Goal: Task Accomplishment & Management: Use online tool/utility

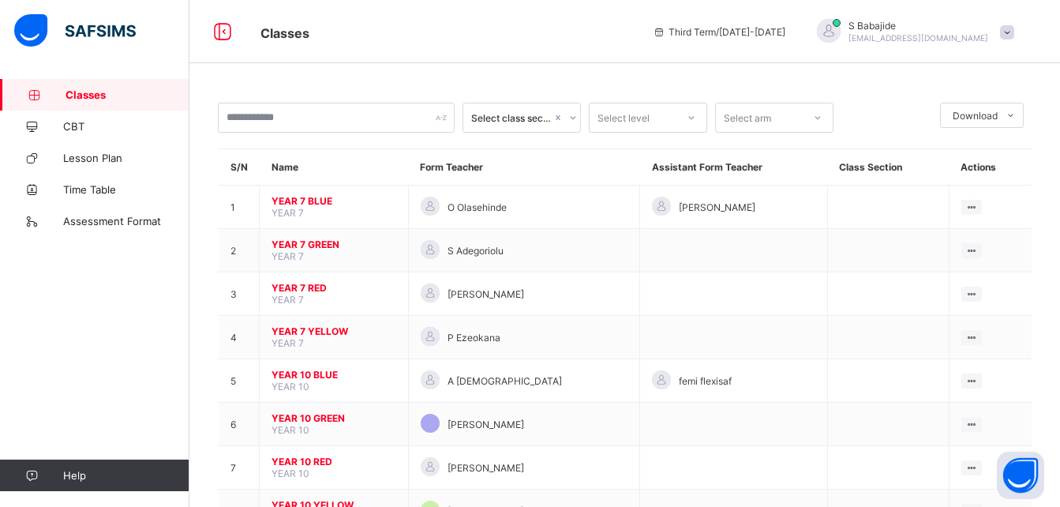
click at [327, 375] on span "YEAR 10 BLUE" at bounding box center [333, 374] width 125 height 12
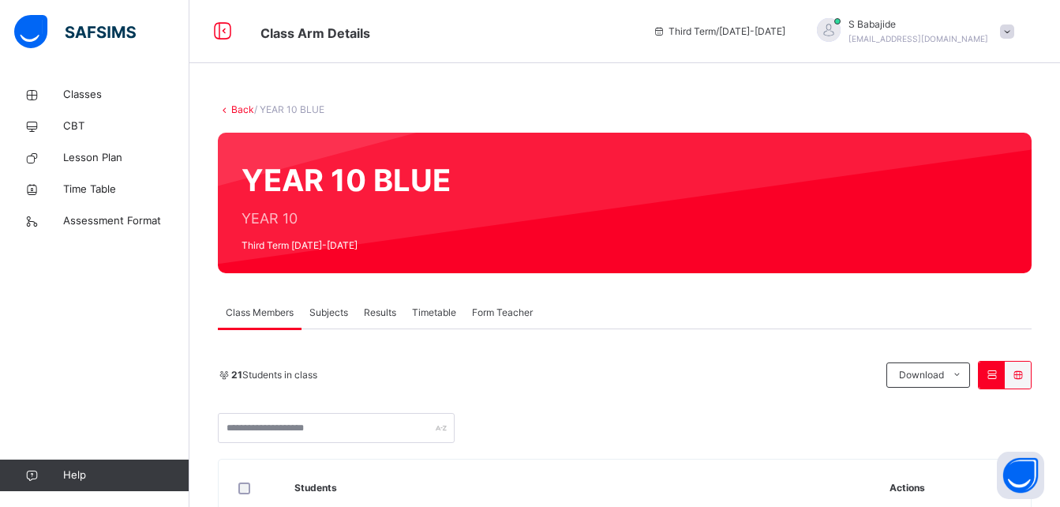
click at [325, 312] on span "Subjects" at bounding box center [328, 312] width 39 height 14
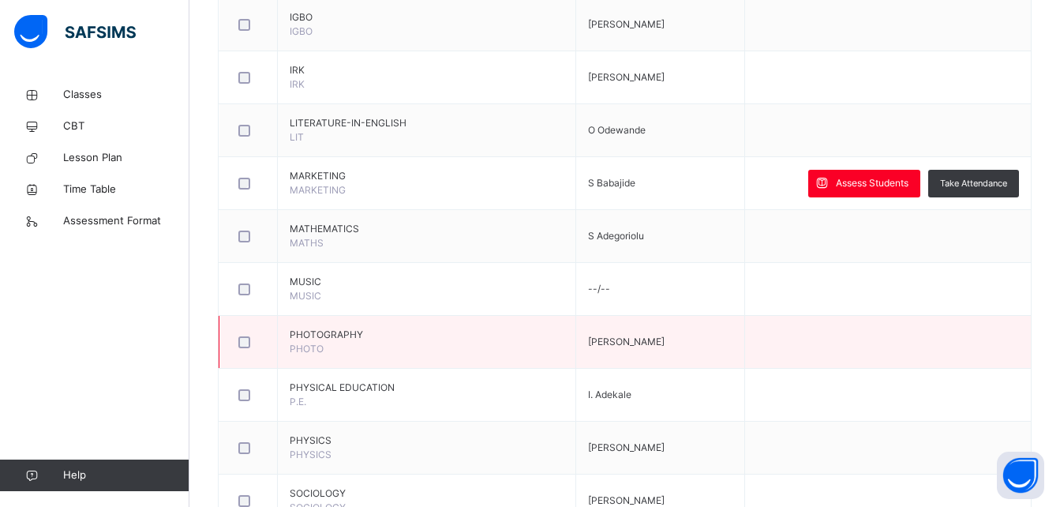
scroll to position [1678, 0]
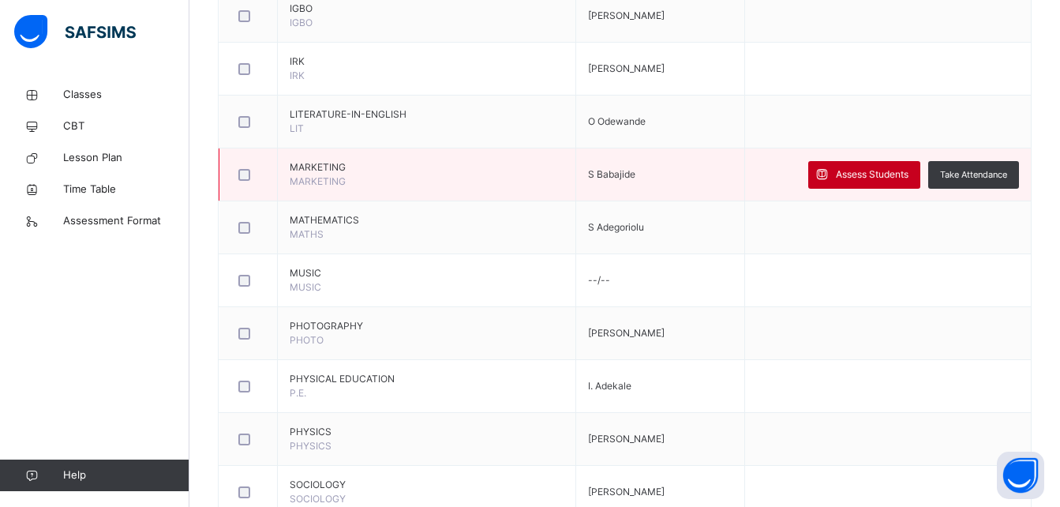
click at [881, 173] on span "Assess Students" at bounding box center [872, 174] width 73 height 14
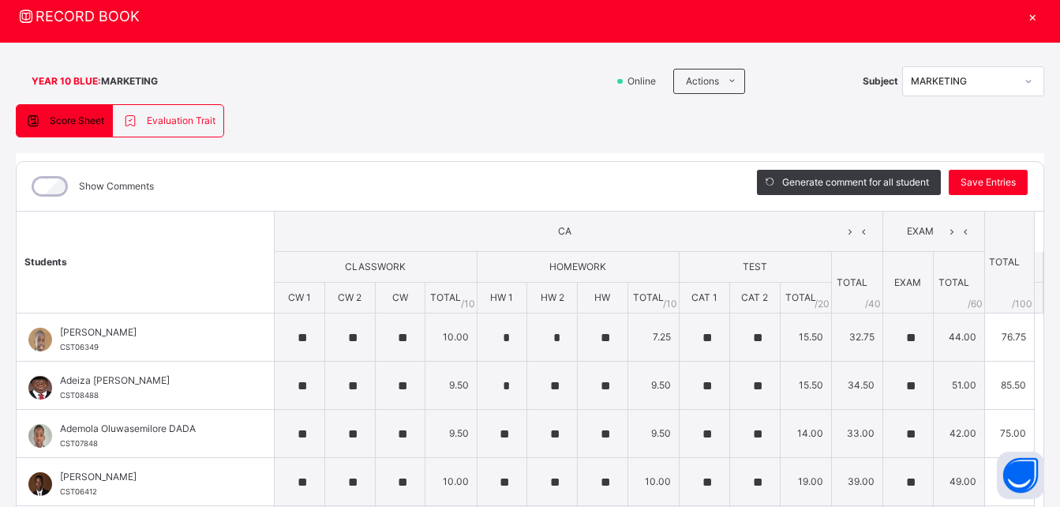
scroll to position [0, 0]
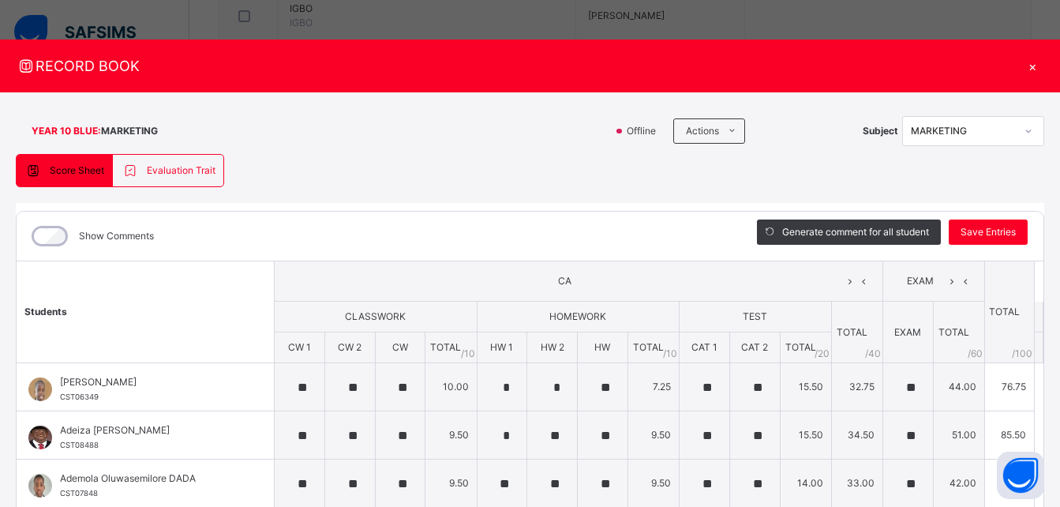
click at [1023, 62] on div "×" at bounding box center [1032, 65] width 24 height 21
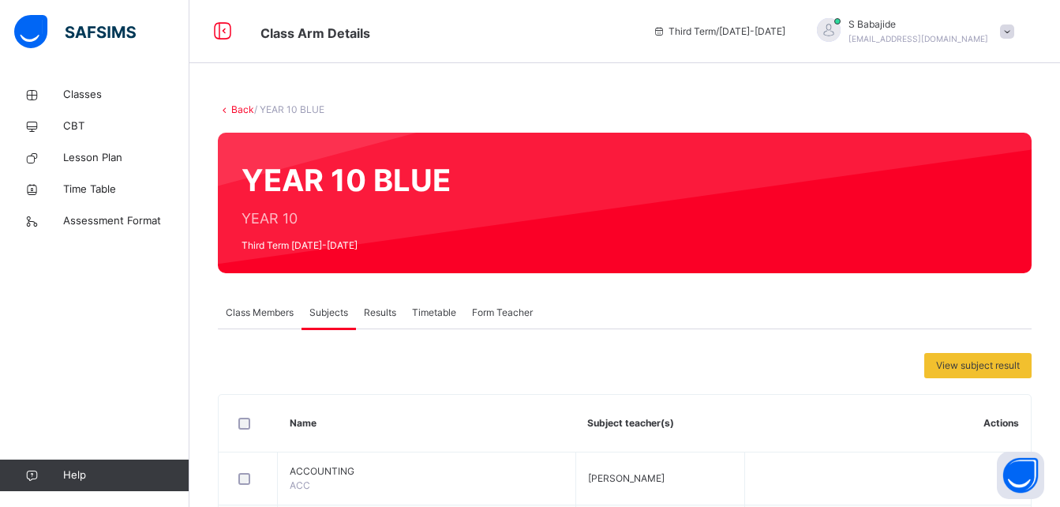
click at [241, 106] on link "Back" at bounding box center [242, 109] width 23 height 12
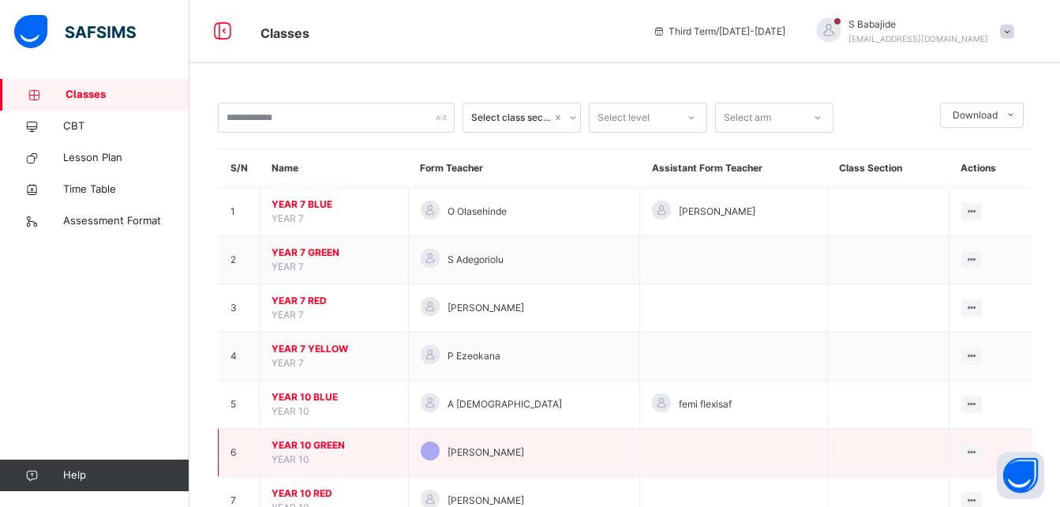
click at [306, 440] on span "YEAR 10 GREEN" at bounding box center [333, 445] width 125 height 14
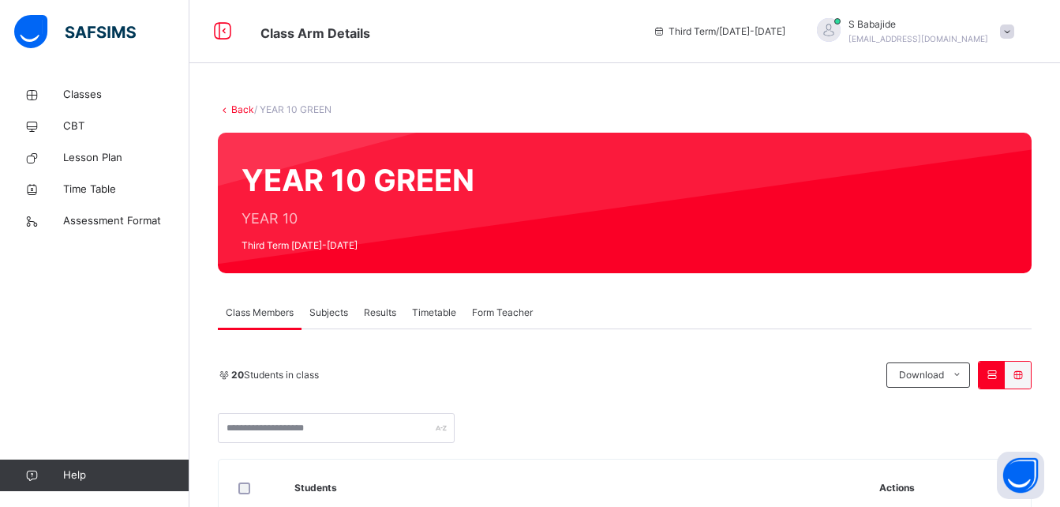
click at [336, 312] on span "Subjects" at bounding box center [328, 312] width 39 height 14
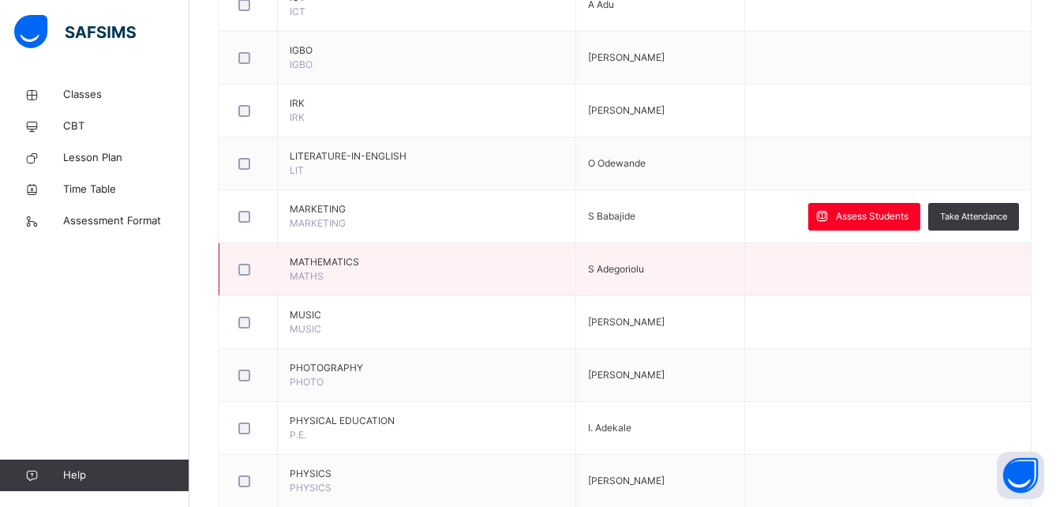
scroll to position [1637, 0]
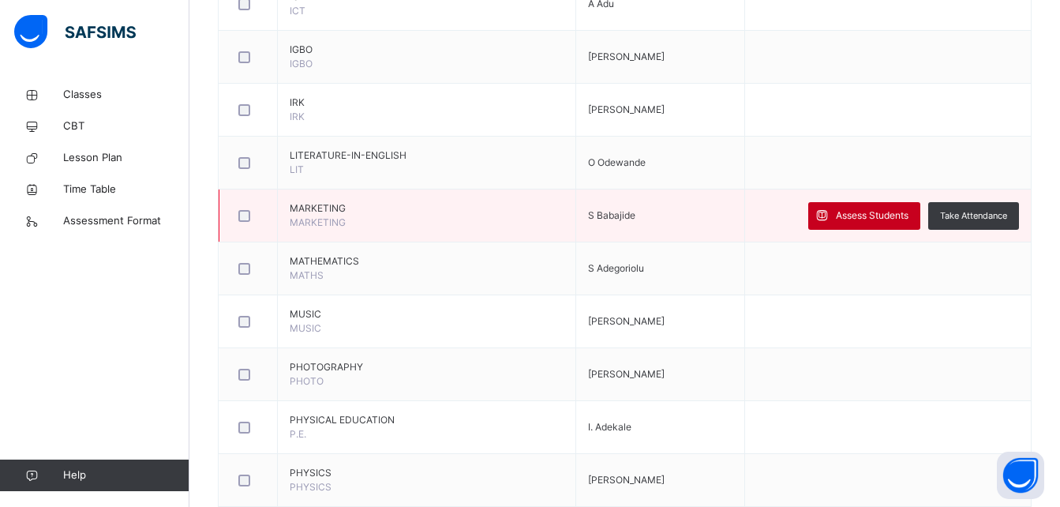
click at [875, 219] on span "Assess Students" at bounding box center [872, 215] width 73 height 14
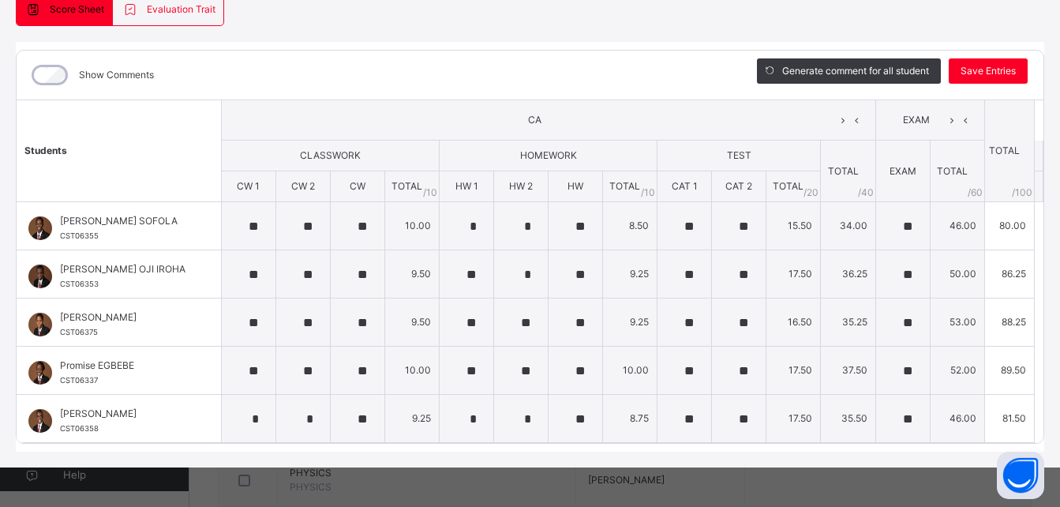
scroll to position [0, 0]
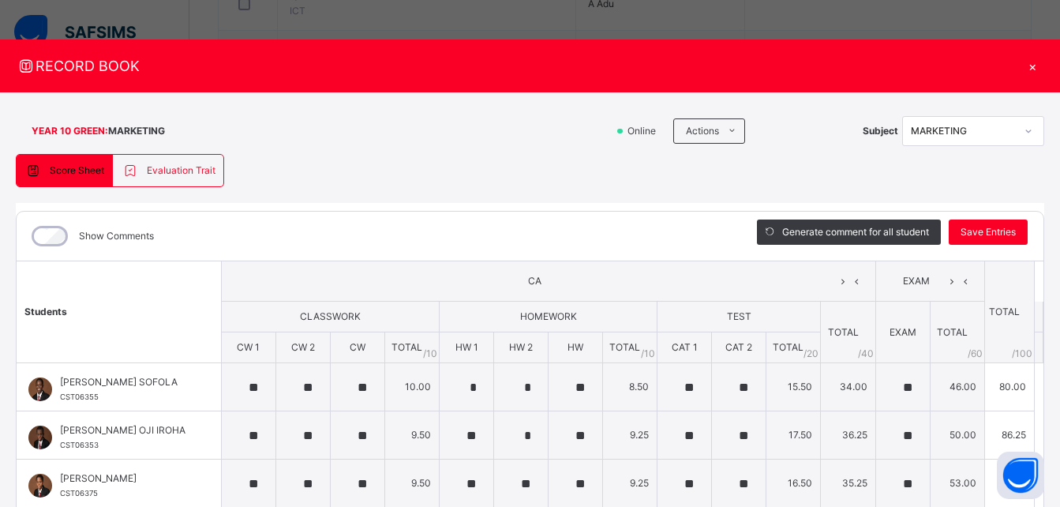
click at [1022, 66] on div "×" at bounding box center [1032, 65] width 24 height 21
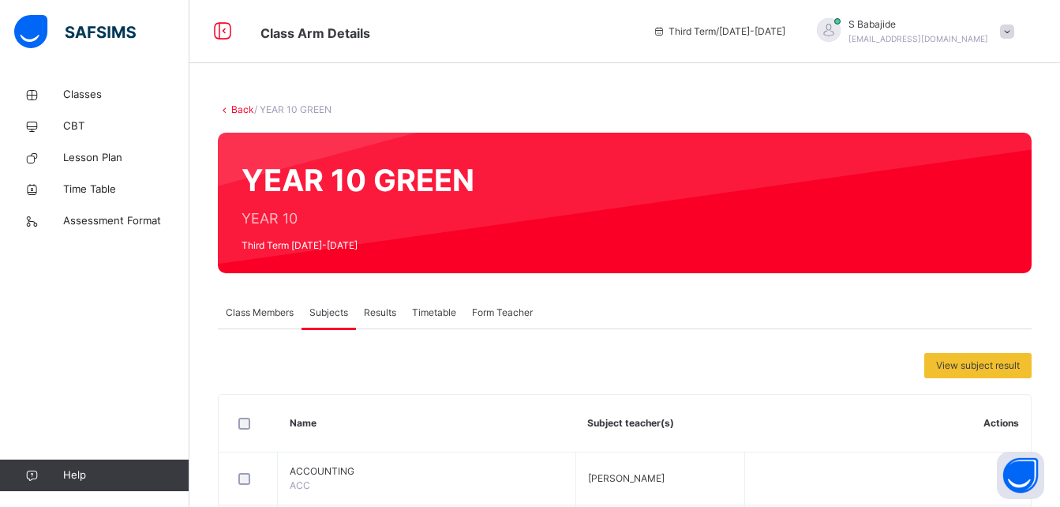
click at [245, 108] on link "Back" at bounding box center [242, 109] width 23 height 12
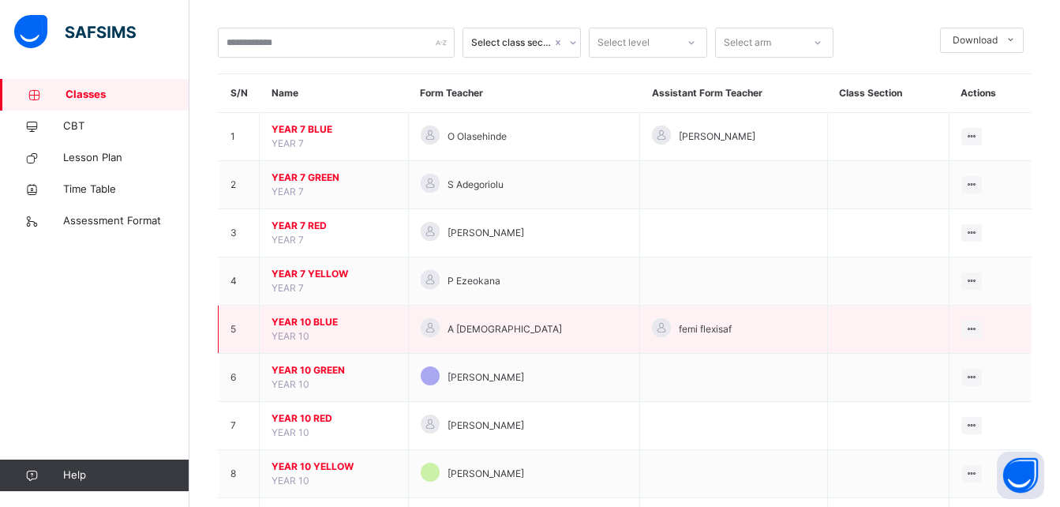
scroll to position [79, 0]
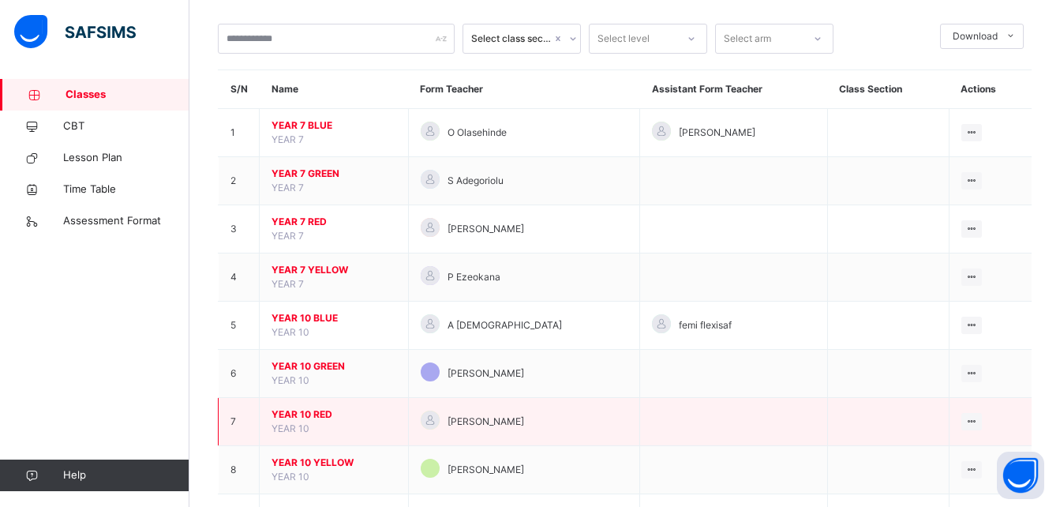
click at [308, 415] on span "YEAR 10 RED" at bounding box center [333, 414] width 125 height 14
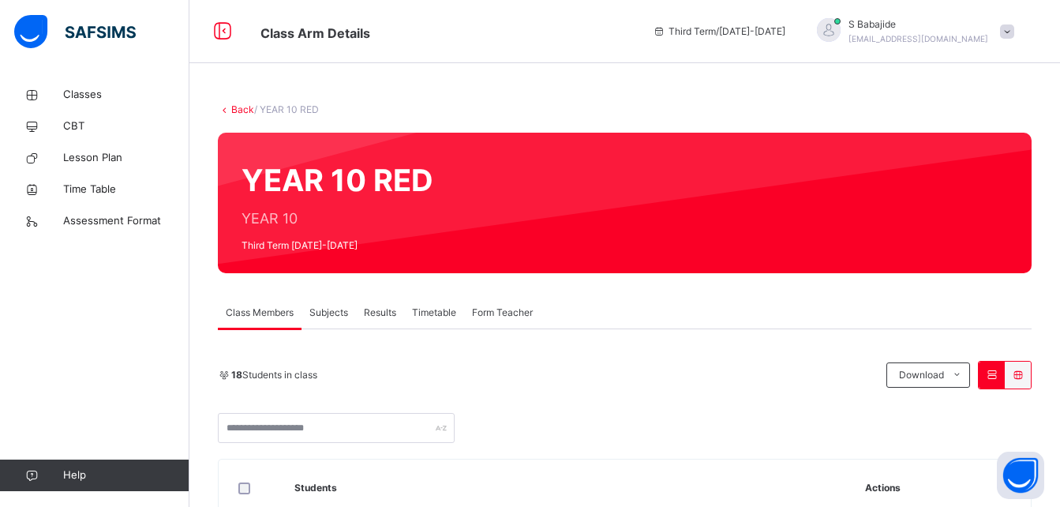
click at [331, 317] on span "Subjects" at bounding box center [328, 312] width 39 height 14
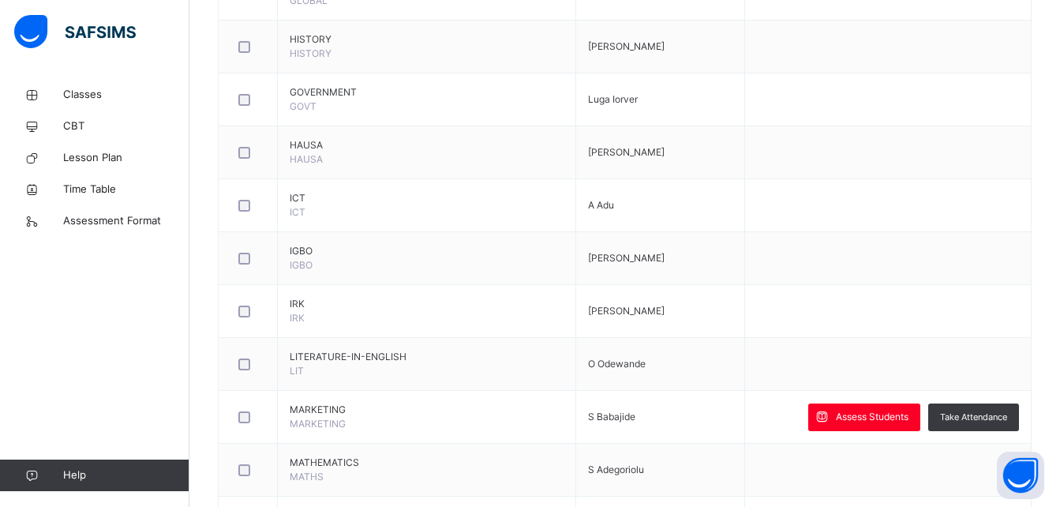
scroll to position [1439, 0]
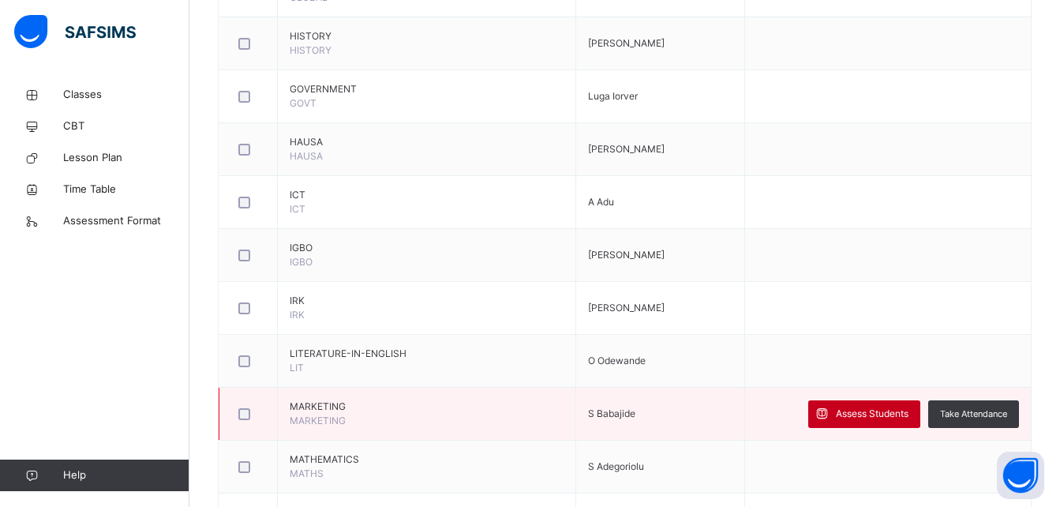
click at [886, 409] on span "Assess Students" at bounding box center [872, 413] width 73 height 14
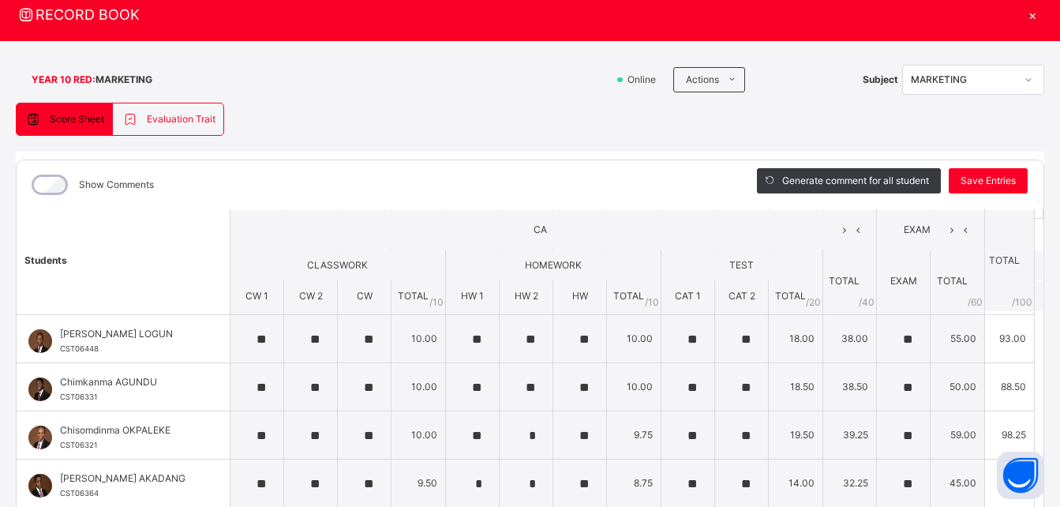
scroll to position [0, 0]
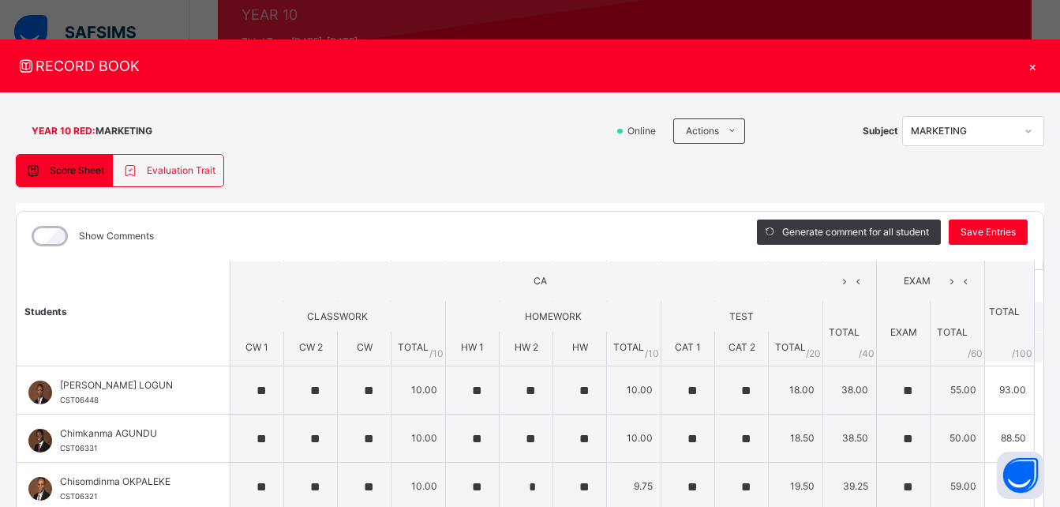
click at [1028, 68] on div "×" at bounding box center [1032, 65] width 24 height 21
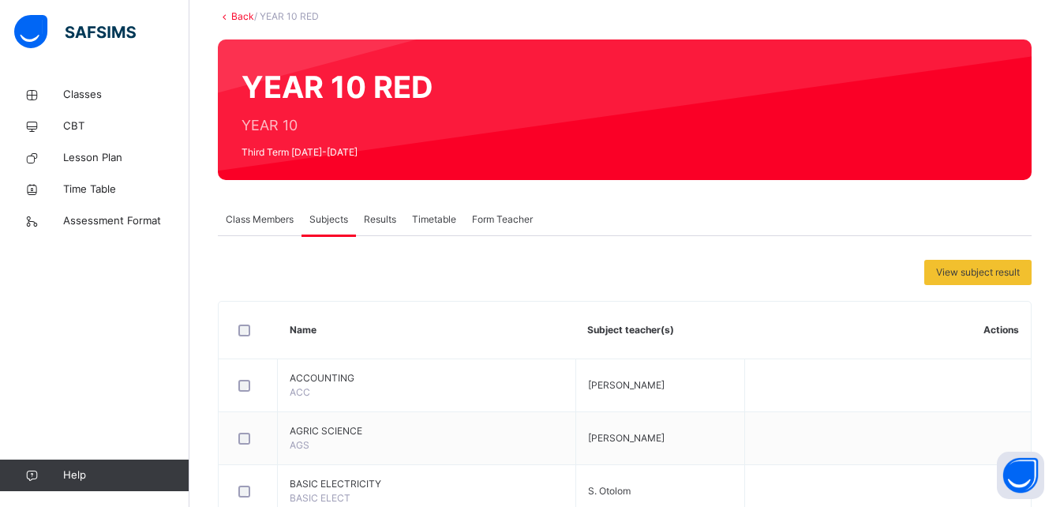
scroll to position [77, 0]
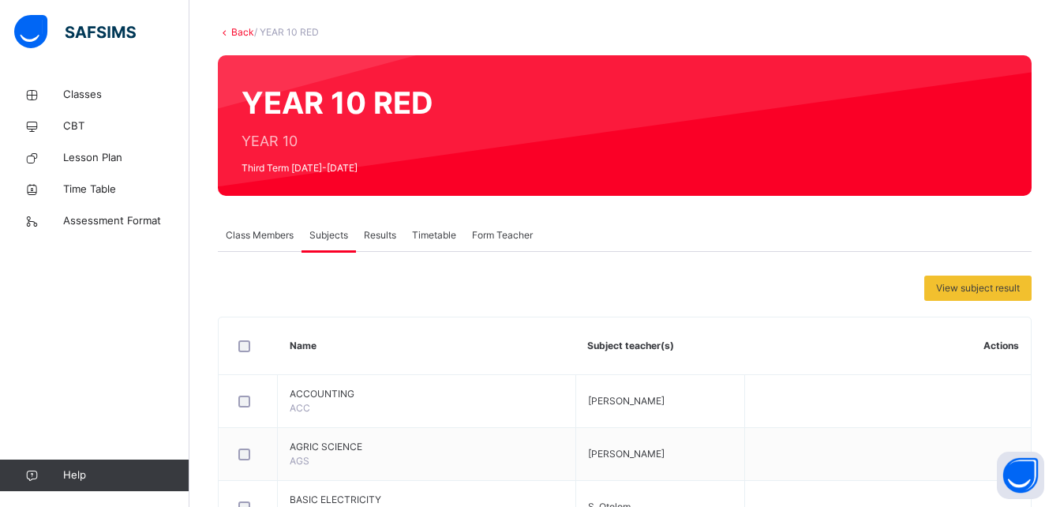
click at [240, 30] on link "Back" at bounding box center [242, 32] width 23 height 12
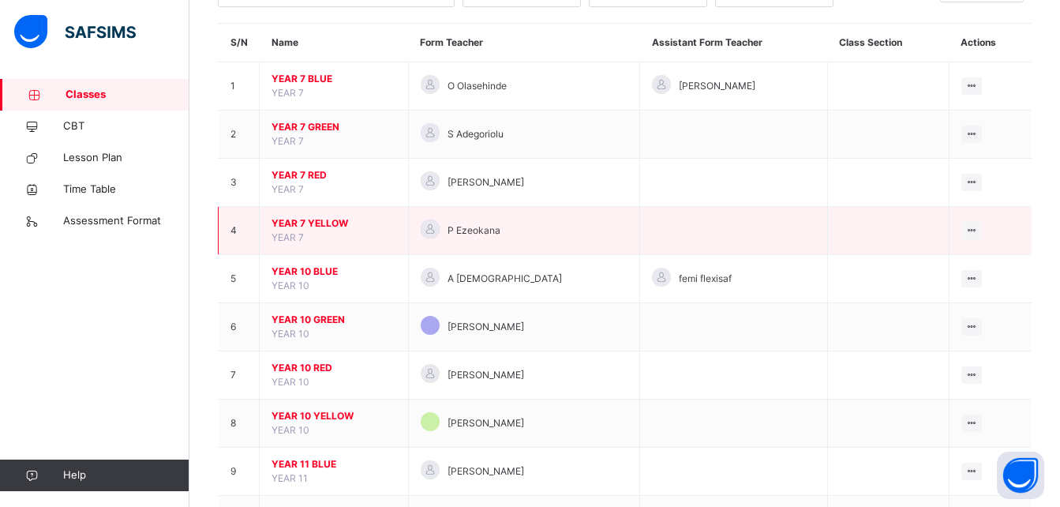
scroll to position [128, 0]
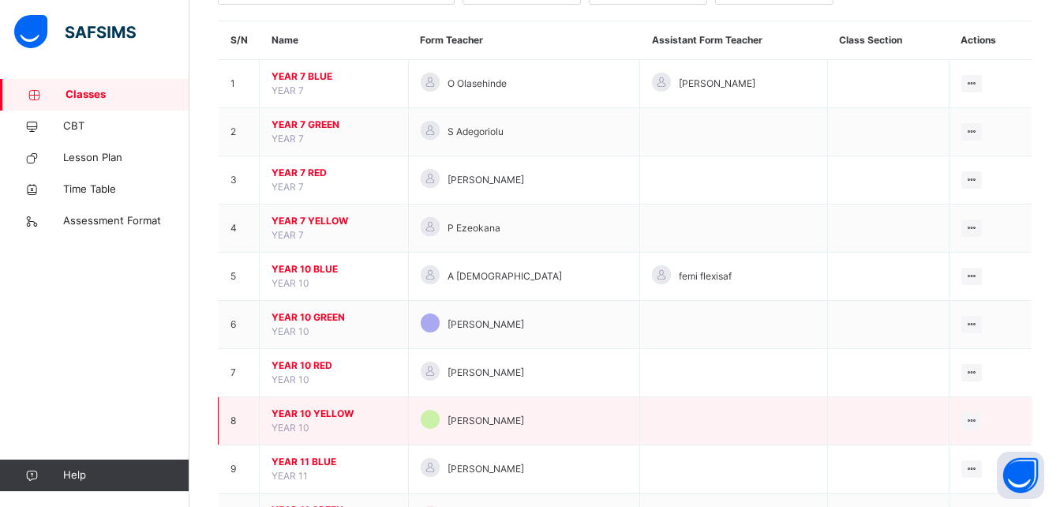
click at [291, 413] on span "YEAR 10 YELLOW" at bounding box center [333, 413] width 125 height 14
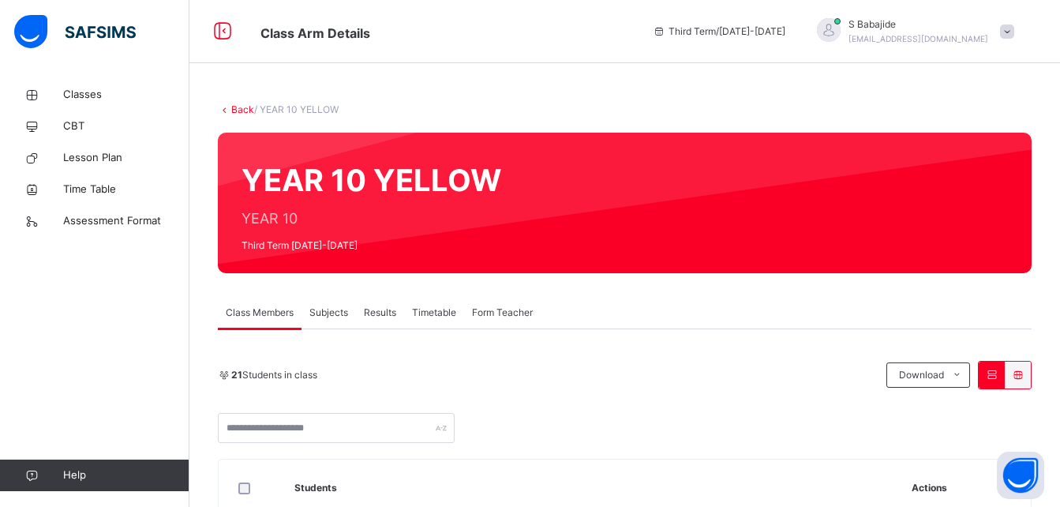
click at [333, 317] on span "Subjects" at bounding box center [328, 312] width 39 height 14
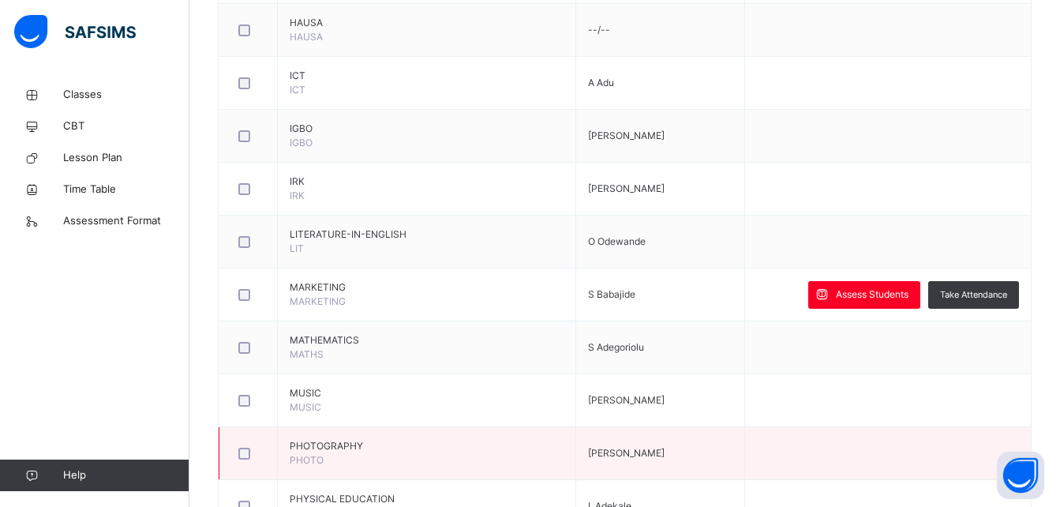
scroll to position [1565, 0]
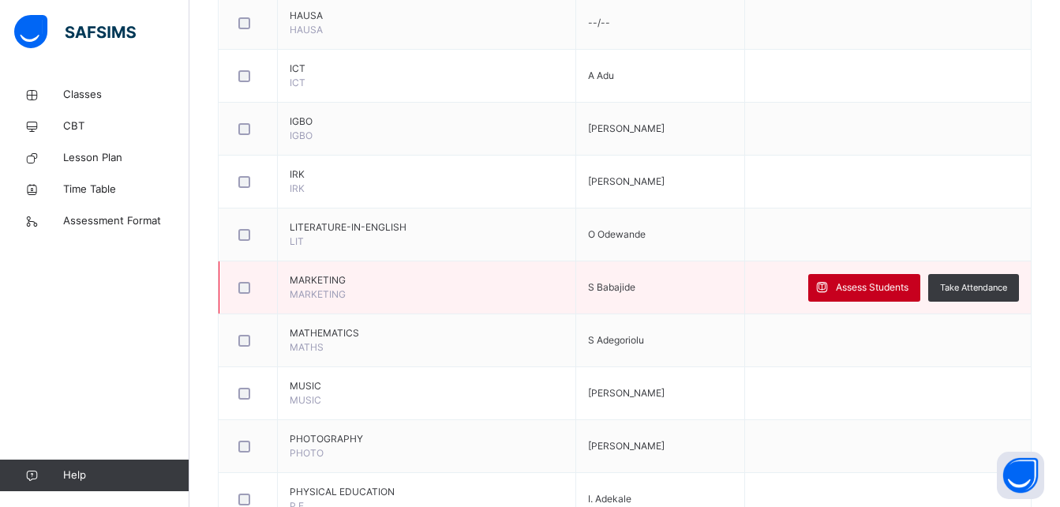
click at [861, 288] on span "Assess Students" at bounding box center [872, 287] width 73 height 14
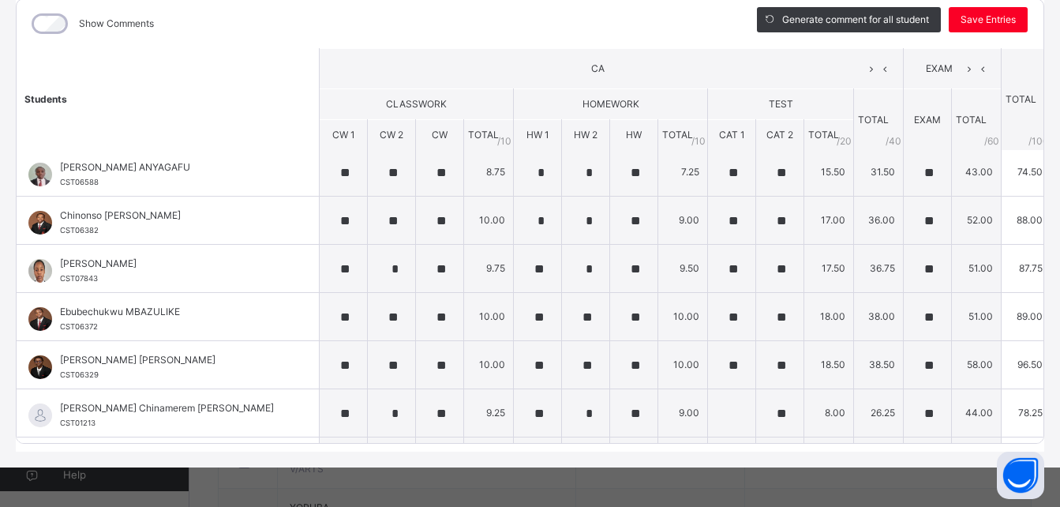
scroll to position [0, 0]
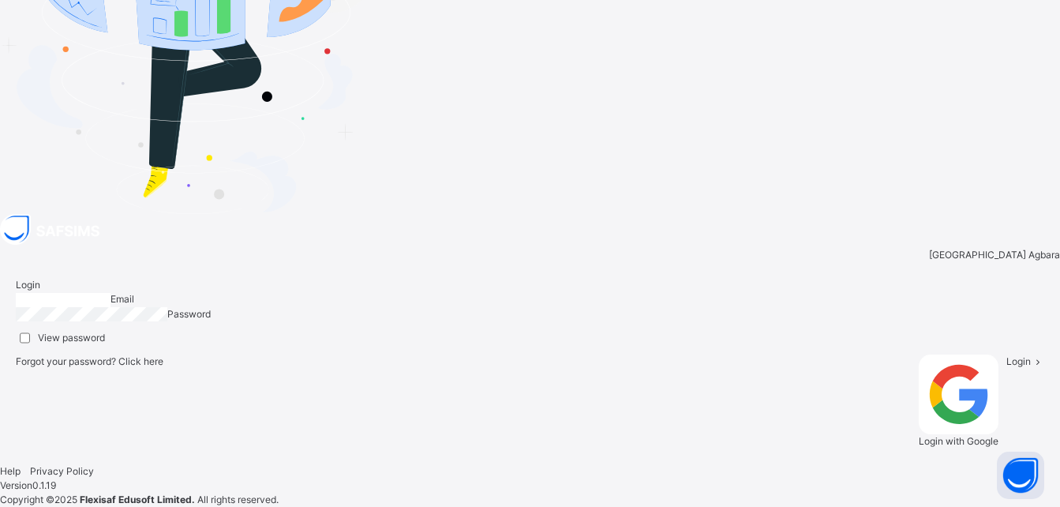
type input "**********"
